Goal: Task Accomplishment & Management: Complete application form

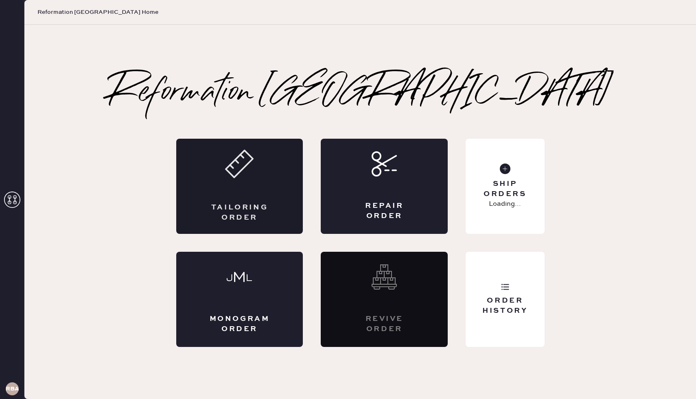
click at [263, 184] on div "Tailoring Order" at bounding box center [239, 186] width 127 height 95
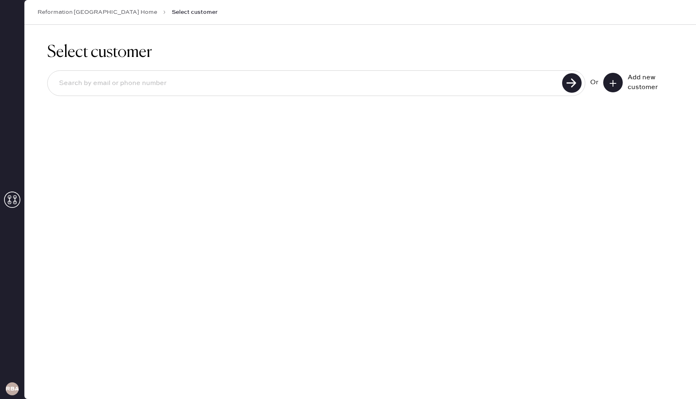
click at [285, 84] on input at bounding box center [306, 83] width 507 height 19
type input "[PERSON_NAME][EMAIL_ADDRESS][PERSON_NAME][DOMAIN_NAME]"
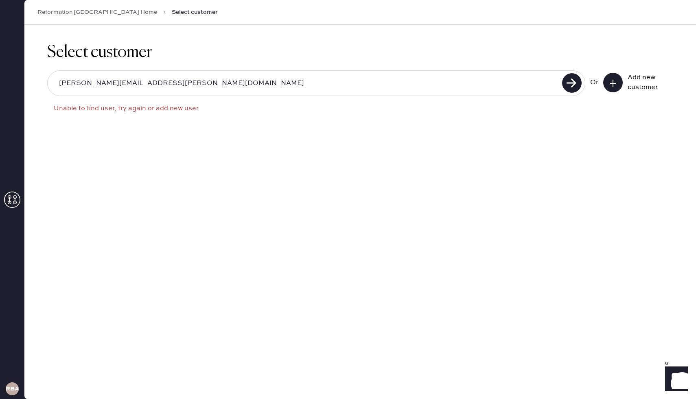
click at [195, 78] on input "[PERSON_NAME][EMAIL_ADDRESS][PERSON_NAME][DOMAIN_NAME]" at bounding box center [306, 83] width 507 height 19
click at [609, 86] on icon at bounding box center [613, 83] width 8 height 8
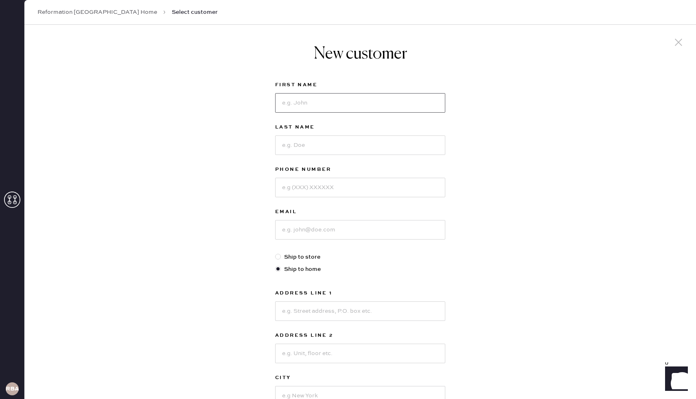
click at [342, 101] on input at bounding box center [360, 103] width 170 height 20
type input "[PERSON_NAME]"
click at [302, 145] on input at bounding box center [360, 146] width 170 height 20
type input "[PERSON_NAME]"
click at [312, 232] on input at bounding box center [360, 230] width 170 height 20
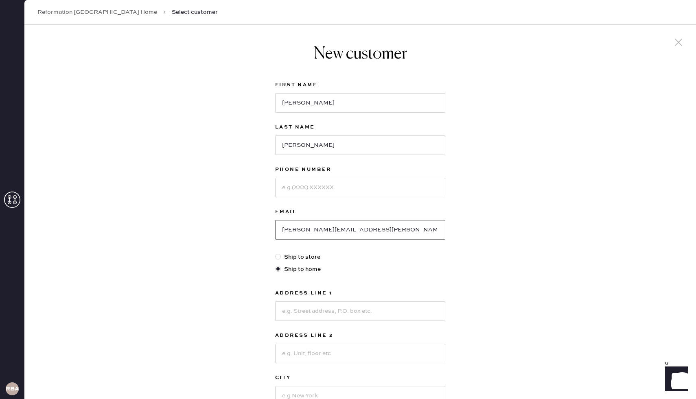
type input "[PERSON_NAME][EMAIL_ADDRESS][PERSON_NAME][DOMAIN_NAME]"
click at [365, 193] on input at bounding box center [360, 188] width 170 height 20
type input "2039181910"
click at [389, 312] on input at bounding box center [360, 312] width 170 height 20
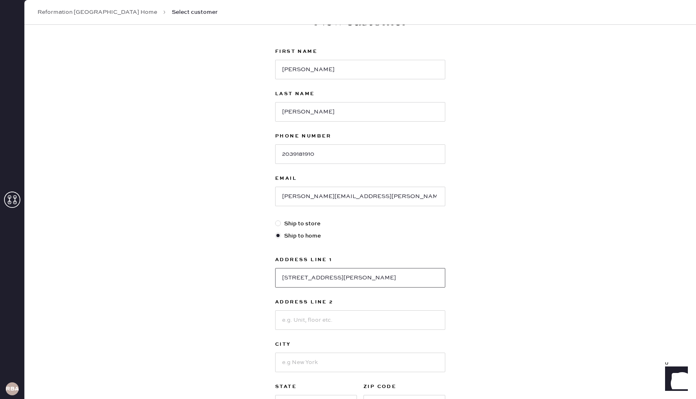
scroll to position [85, 0]
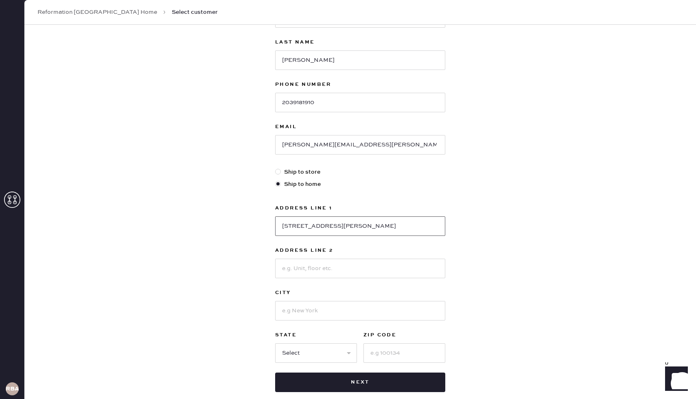
type input "[STREET_ADDRESS][PERSON_NAME]"
click at [352, 269] on input at bounding box center [360, 269] width 170 height 20
click at [287, 316] on input at bounding box center [360, 311] width 170 height 20
click at [251, 307] on div "New customer First Name [PERSON_NAME] Last Name [PERSON_NAME] Phone Number [PHO…" at bounding box center [360, 192] width 672 height 505
click at [321, 270] on input "Apt 60" at bounding box center [360, 269] width 170 height 20
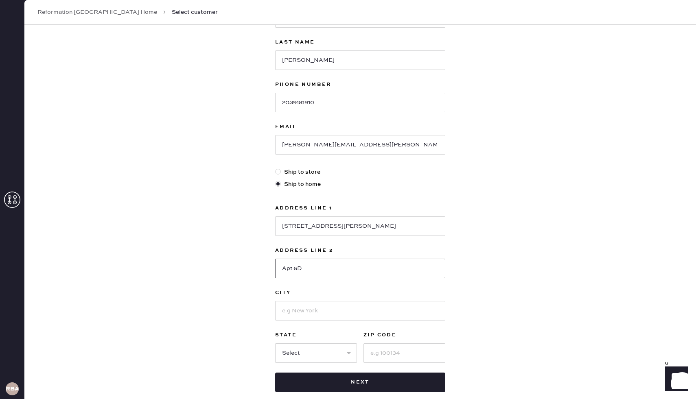
type input "Apt 6D"
click at [311, 311] on input at bounding box center [360, 311] width 170 height 20
type input "[US_STATE]"
click at [292, 348] on select "Select AK AL AR AZ CA CO CT [GEOGRAPHIC_DATA] DE FL [GEOGRAPHIC_DATA] HI [GEOGR…" at bounding box center [316, 354] width 82 height 20
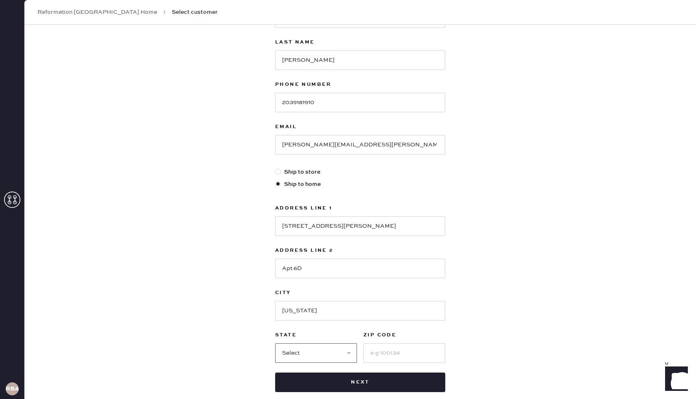
select select "NY"
click at [275, 344] on select "Select AK AL AR AZ CA CO CT [GEOGRAPHIC_DATA] DE FL [GEOGRAPHIC_DATA] HI [GEOGR…" at bounding box center [316, 354] width 82 height 20
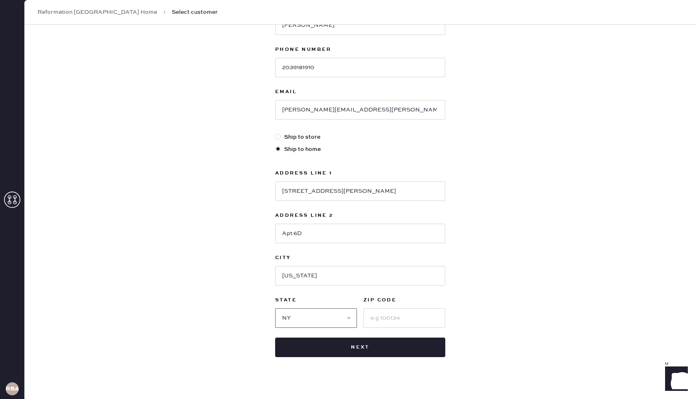
scroll to position [130, 0]
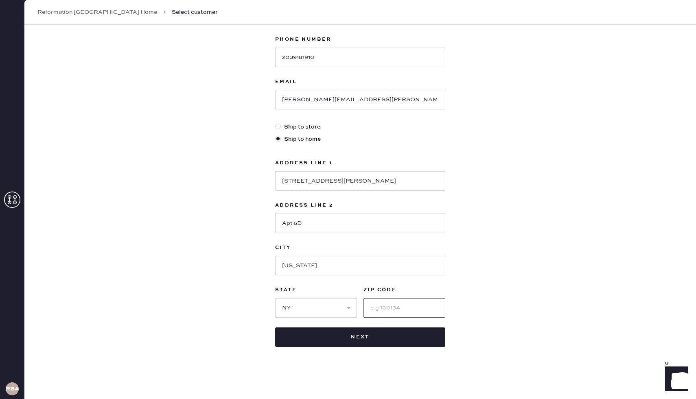
click at [403, 312] on input at bounding box center [405, 308] width 82 height 20
type input "10014"
click at [492, 304] on div "New customer First Name [PERSON_NAME] Last Name [PERSON_NAME] Phone Number [PHO…" at bounding box center [360, 147] width 672 height 505
click at [431, 338] on button "Next" at bounding box center [360, 338] width 170 height 20
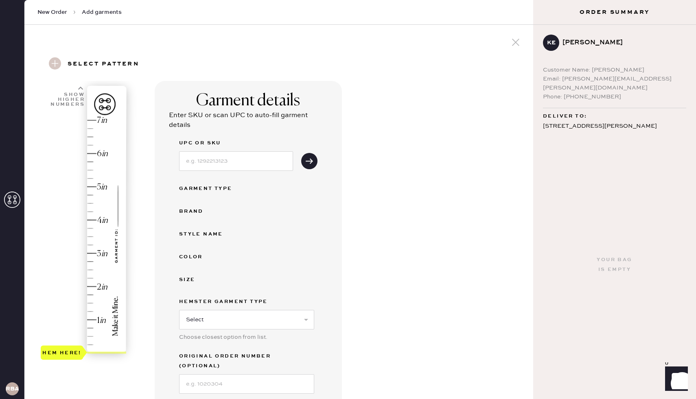
click at [89, 253] on div "Hem here!" at bounding box center [84, 237] width 87 height 240
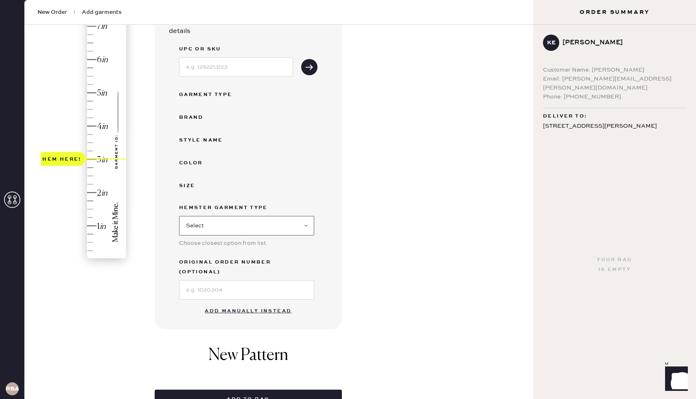
click at [252, 226] on select "Select Basic Skirt Jeans Leggings Pants Shorts Basic Sleeved Dress Basic Sleeve…" at bounding box center [246, 226] width 135 height 20
select select "2"
click at [179, 216] on select "Select Basic Skirt Jeans Leggings Pants Shorts Basic Sleeved Dress Basic Sleeve…" at bounding box center [246, 226] width 135 height 20
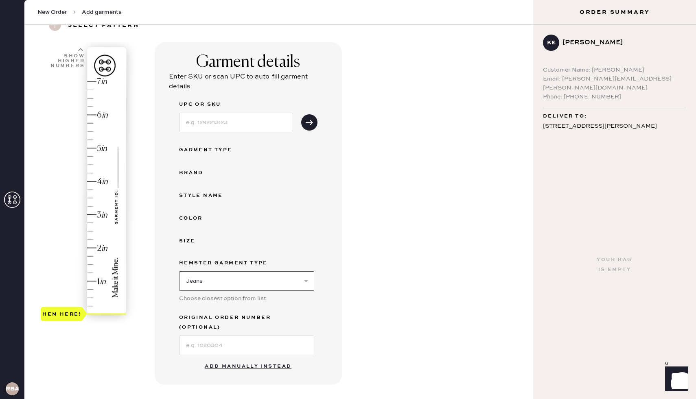
scroll to position [100, 0]
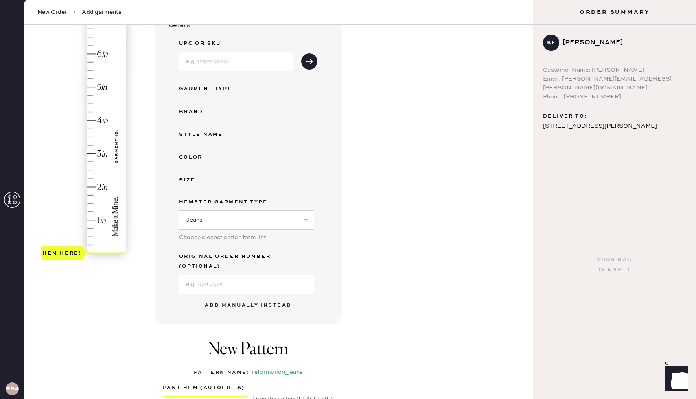
click at [247, 298] on button "Add manually instead" at bounding box center [248, 306] width 96 height 16
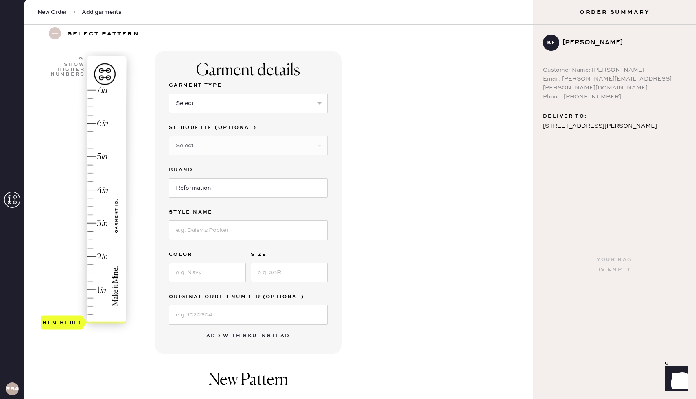
scroll to position [26, 0]
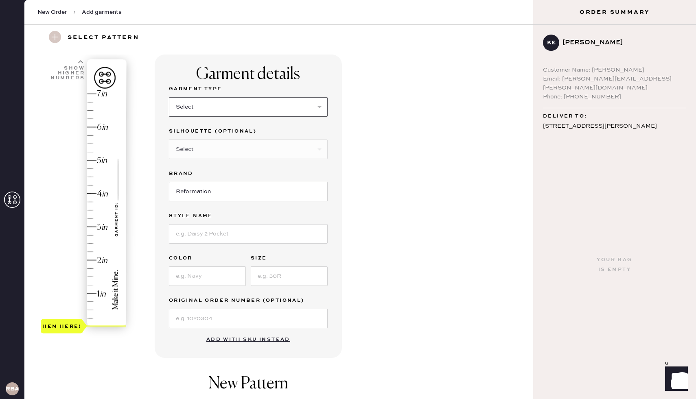
click at [256, 107] on select "Select Basic Skirt Jeans Leggings Pants Shorts Basic Sleeved Dress Basic Sleeve…" at bounding box center [248, 107] width 159 height 20
select select "2"
click at [169, 97] on select "Select Basic Skirt Jeans Leggings Pants Shorts Basic Sleeved Dress Basic Sleeve…" at bounding box center [248, 107] width 159 height 20
click at [246, 149] on select "Select Shorts Cropped Flare Boot Cut Straight Skinny Other" at bounding box center [248, 150] width 159 height 20
click at [239, 234] on input at bounding box center [248, 234] width 159 height 20
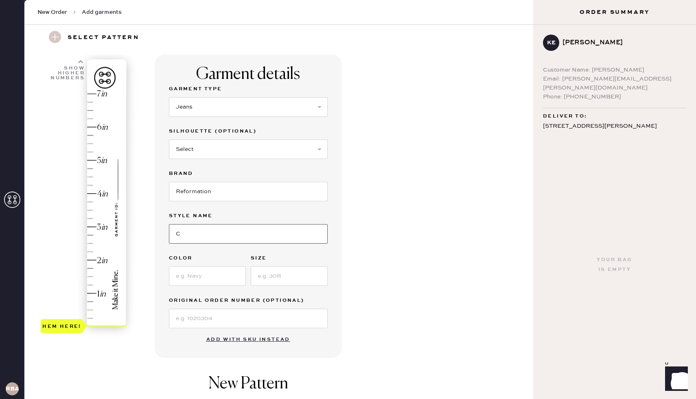
type input "[PERSON_NAME] Rise Slouchy Wide Leg"
click at [206, 285] on input at bounding box center [207, 277] width 77 height 20
type input "Ondine"
click at [276, 276] on input at bounding box center [289, 277] width 77 height 20
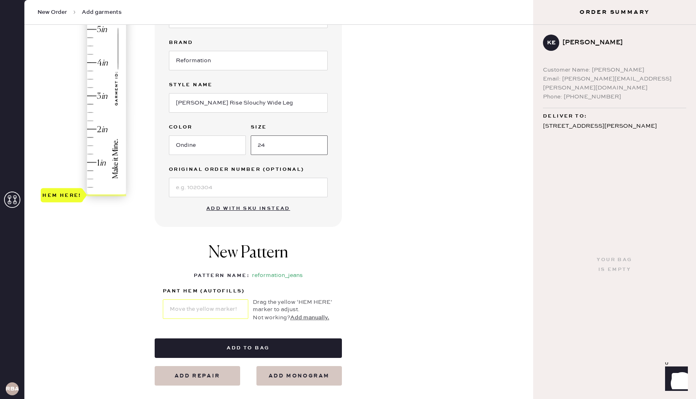
scroll to position [195, 0]
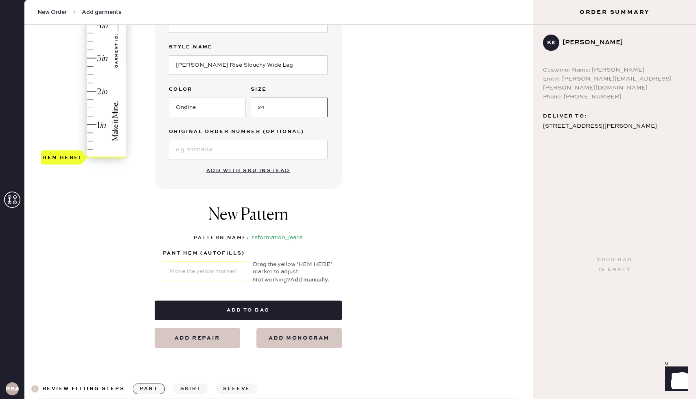
type input "24"
click at [355, 190] on div "Garment details Garment Type Select Basic Skirt Jeans Leggings Pants Shorts Bas…" at bounding box center [341, 117] width 372 height 462
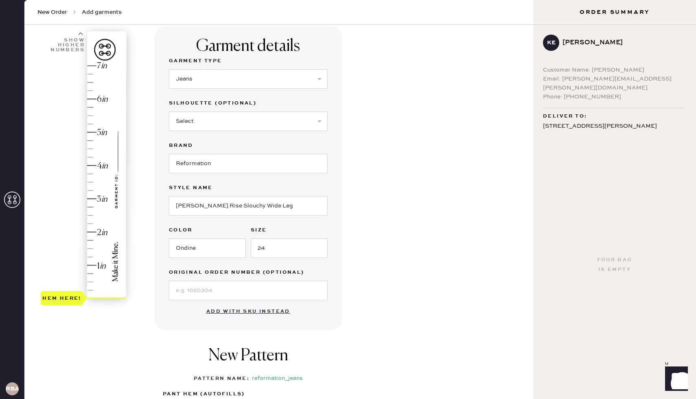
scroll to position [31, 0]
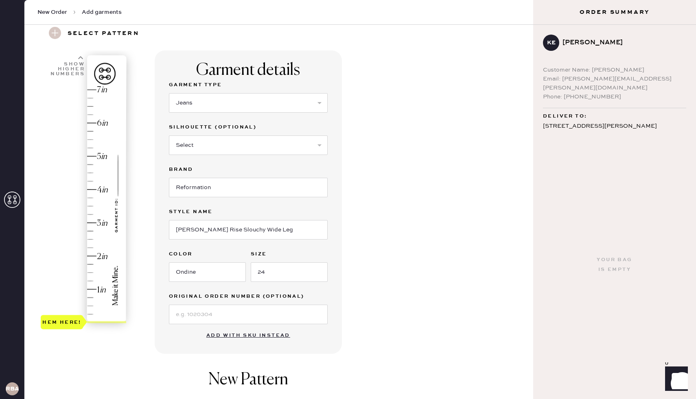
click at [94, 222] on div "Hem here!" at bounding box center [84, 206] width 87 height 240
type input "3"
click at [64, 222] on div "Hem here!" at bounding box center [61, 223] width 39 height 10
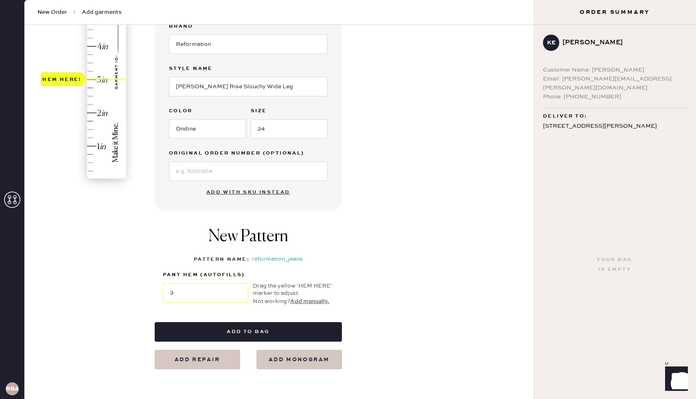
scroll to position [195, 0]
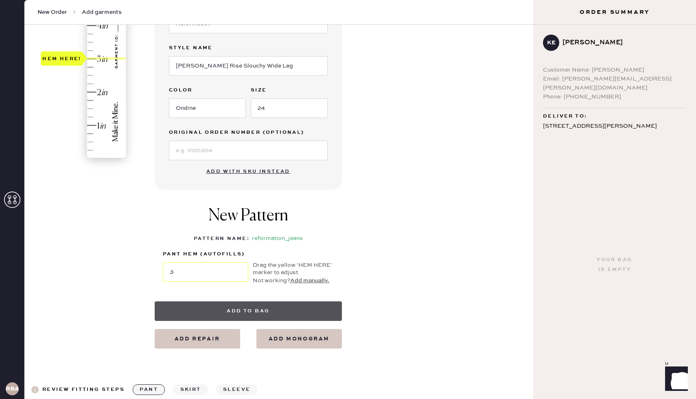
click at [244, 316] on button "Add to bag" at bounding box center [248, 312] width 187 height 20
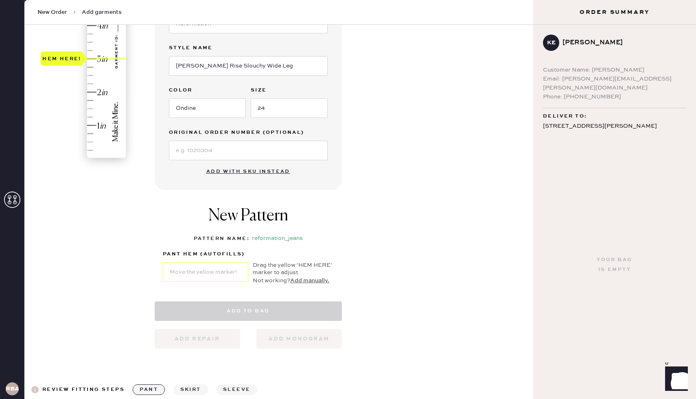
select select "2"
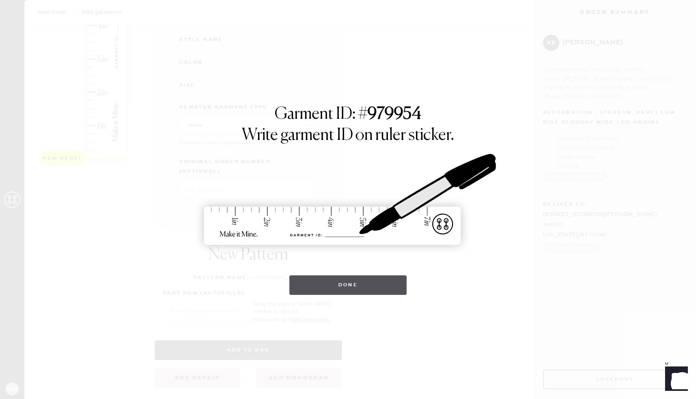
click at [370, 284] on button "Done" at bounding box center [348, 286] width 118 height 20
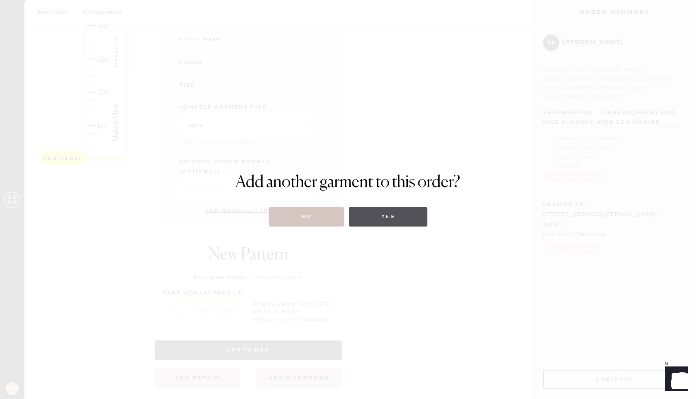
click at [388, 219] on button "Yes" at bounding box center [388, 217] width 79 height 20
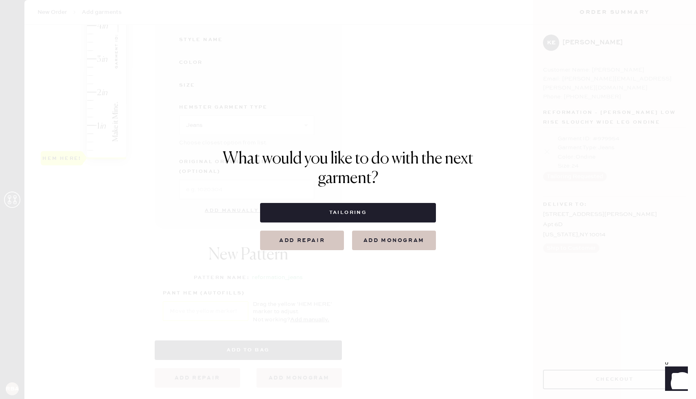
click at [528, 173] on div "What would you like to do with the next garment? Tailoring Add repair add monog…" at bounding box center [348, 199] width 696 height 399
click at [414, 284] on div "What would you like to do with the next garment? Tailoring Add repair add monog…" at bounding box center [348, 199] width 696 height 399
click at [369, 211] on button "Tailoring" at bounding box center [347, 213] width 175 height 20
select select
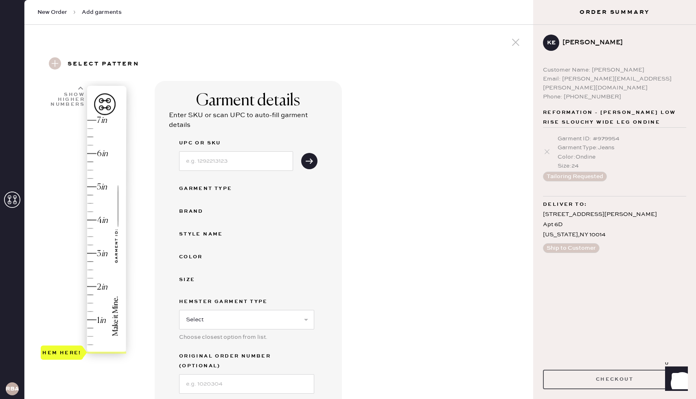
click at [635, 385] on button "Checkout" at bounding box center [614, 380] width 143 height 20
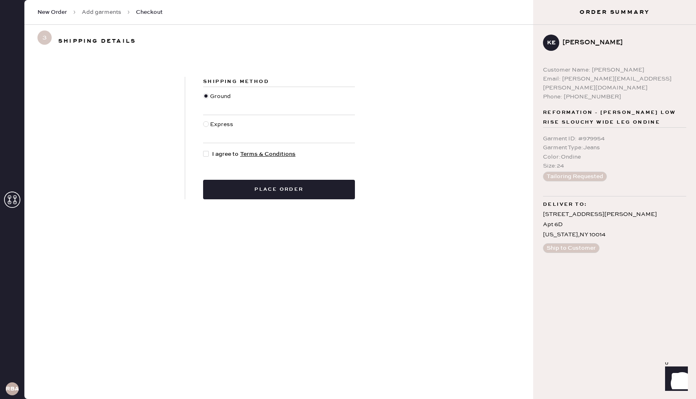
click at [204, 155] on div at bounding box center [206, 154] width 6 height 6
click at [204, 150] on input "I agree to Terms & Conditions" at bounding box center [203, 150] width 0 height 0
checkbox input "true"
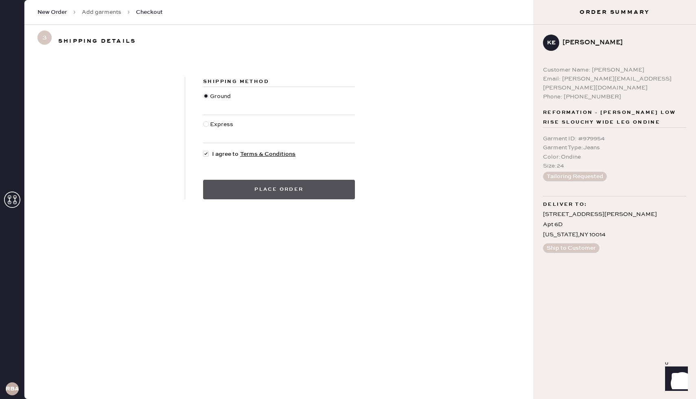
click at [281, 194] on button "Place order" at bounding box center [279, 190] width 152 height 20
